Goal: Navigation & Orientation: Find specific page/section

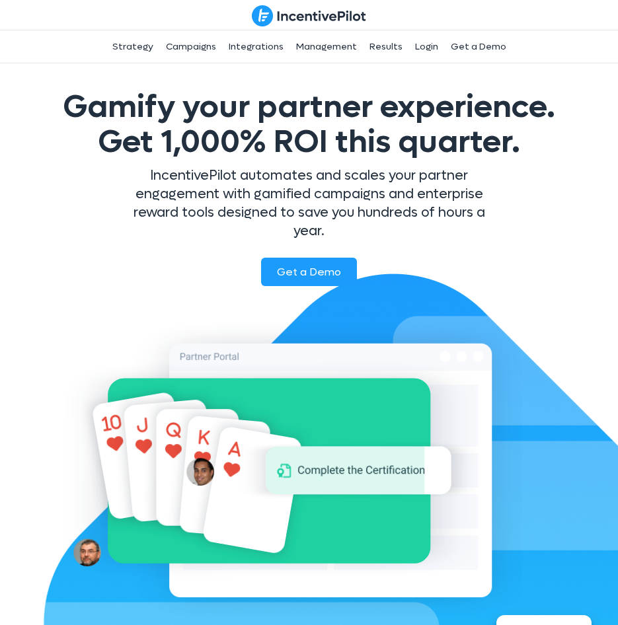
click at [293, 22] on img at bounding box center [309, 16] width 114 height 22
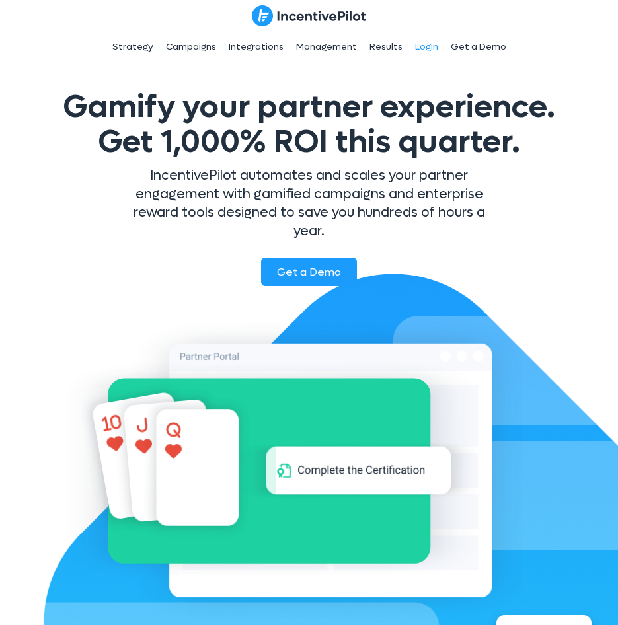
click at [434, 45] on link "Login" at bounding box center [427, 46] width 34 height 33
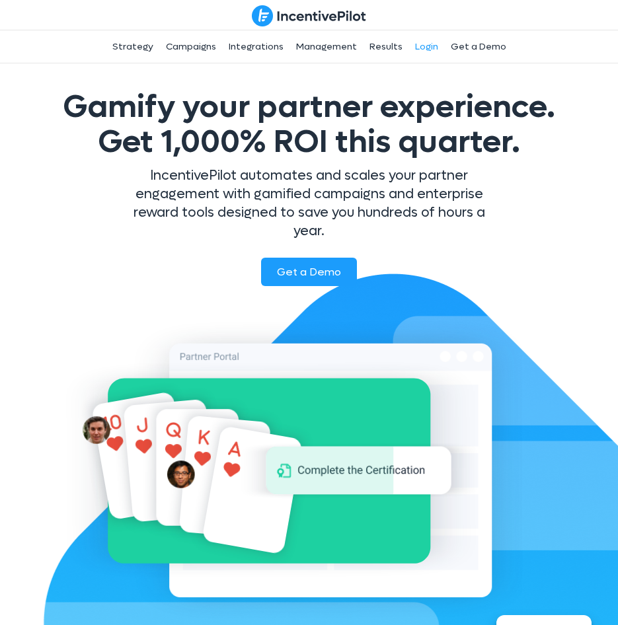
click at [417, 50] on link "Login" at bounding box center [427, 46] width 34 height 33
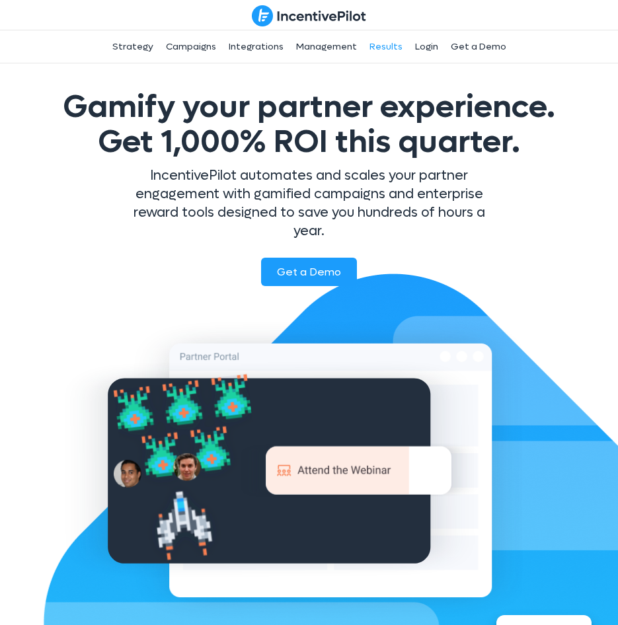
click at [387, 48] on link "Results" at bounding box center [386, 46] width 44 height 33
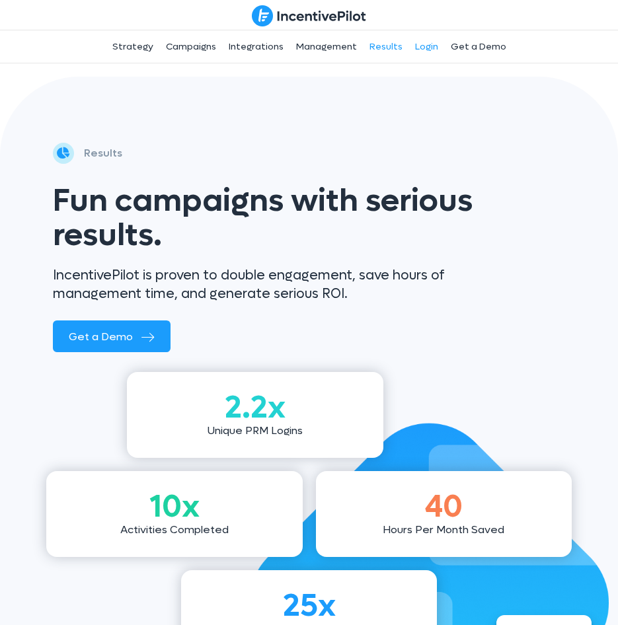
click at [426, 45] on link "Login" at bounding box center [427, 46] width 34 height 33
